Goal: Find specific page/section: Find specific page/section

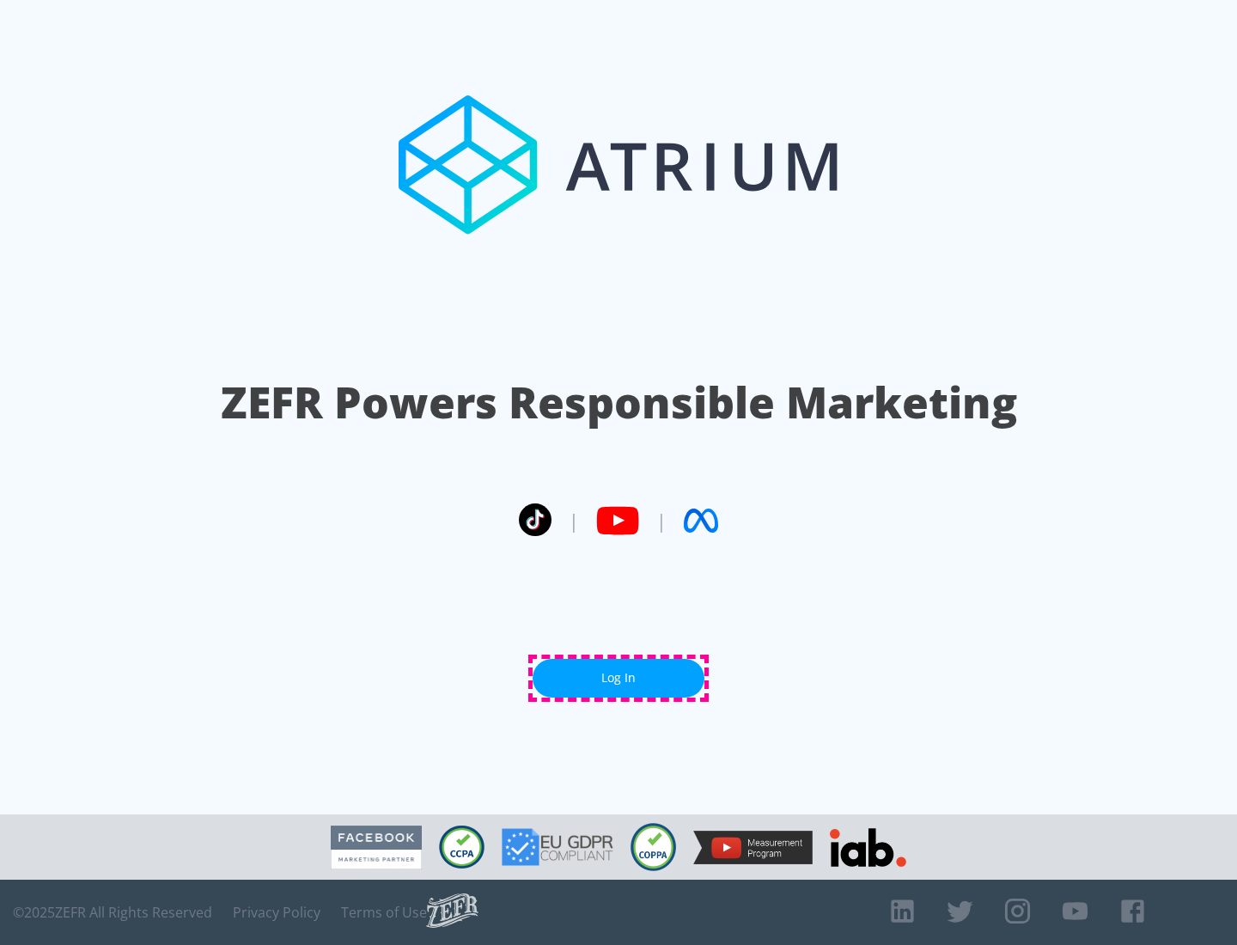
click at [618, 678] on link "Log In" at bounding box center [619, 678] width 172 height 39
